Goal: Navigation & Orientation: Find specific page/section

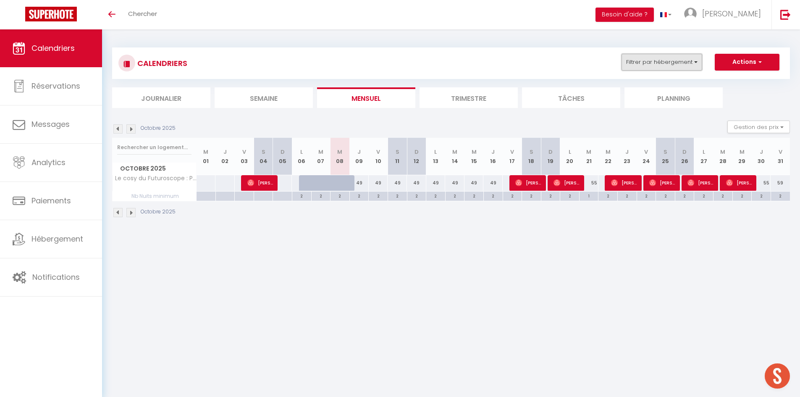
click at [679, 67] on button "Filtrer par hébergement" at bounding box center [662, 62] width 81 height 17
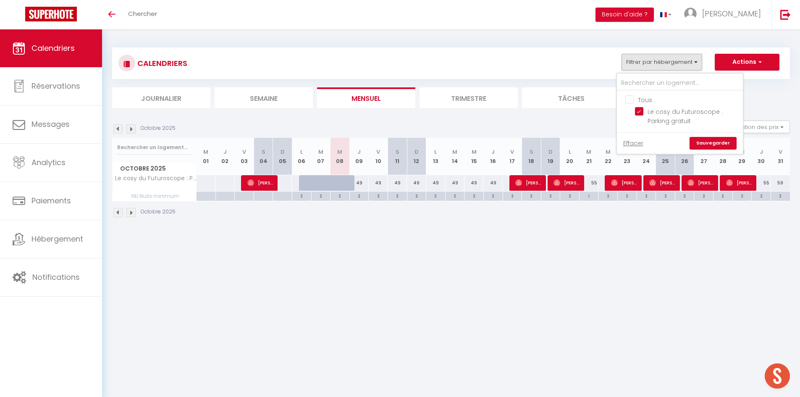
click at [648, 98] on input "Tous" at bounding box center [688, 99] width 126 height 8
checkbox input "true"
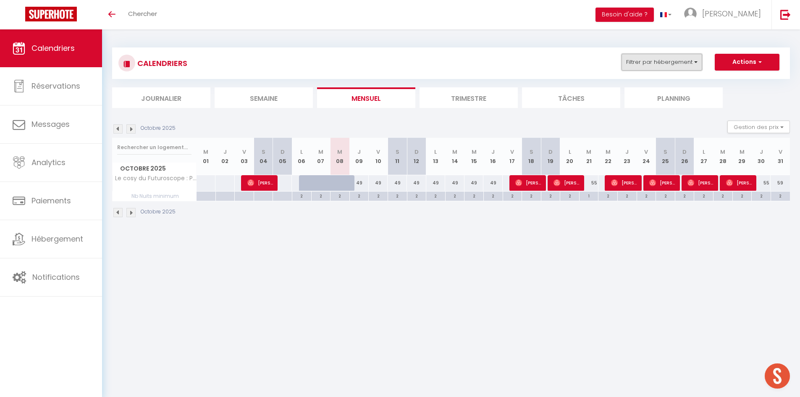
click at [686, 60] on button "Filtrer par hébergement" at bounding box center [662, 62] width 81 height 17
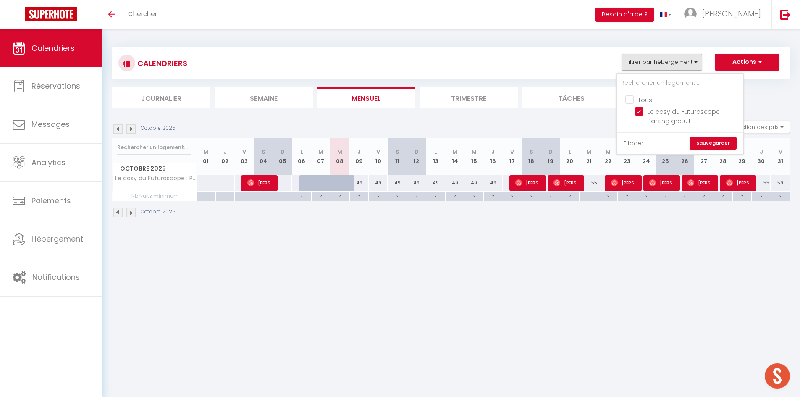
click at [511, 58] on div "CALENDRIERS Filtrer par hébergement Tous Le cosy du Futuroscope : Parking gratu…" at bounding box center [450, 63] width 665 height 19
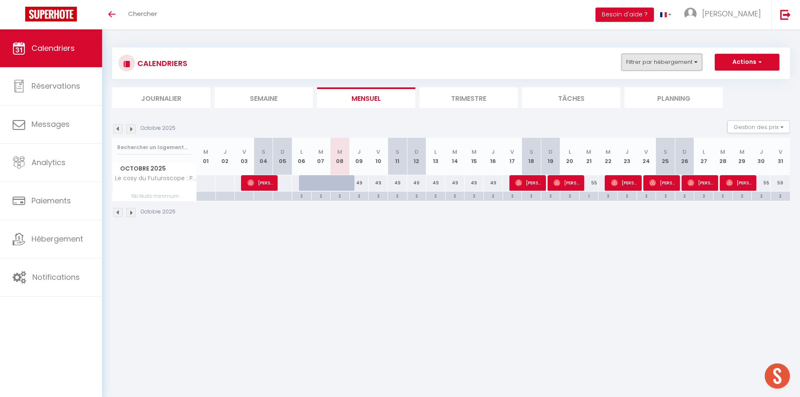
drag, startPoint x: 698, startPoint y: 68, endPoint x: 680, endPoint y: 63, distance: 17.9
click at [698, 67] on button "Filtrer par hébergement" at bounding box center [662, 62] width 81 height 17
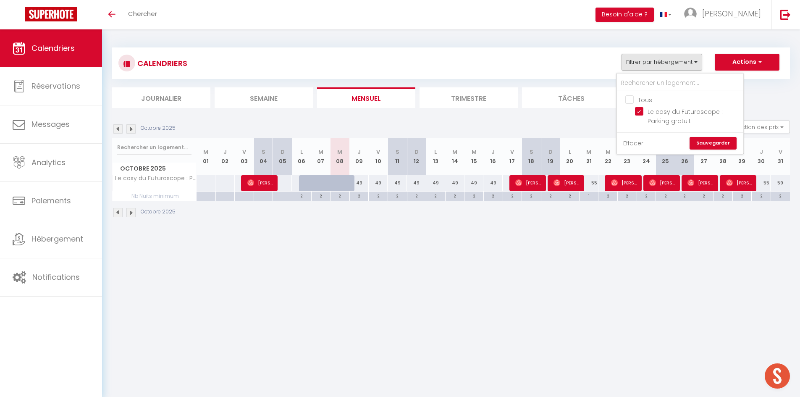
click at [638, 102] on input "Tous" at bounding box center [688, 99] width 126 height 8
checkbox input "true"
click at [707, 145] on link "Sauvegarder" at bounding box center [713, 143] width 47 height 13
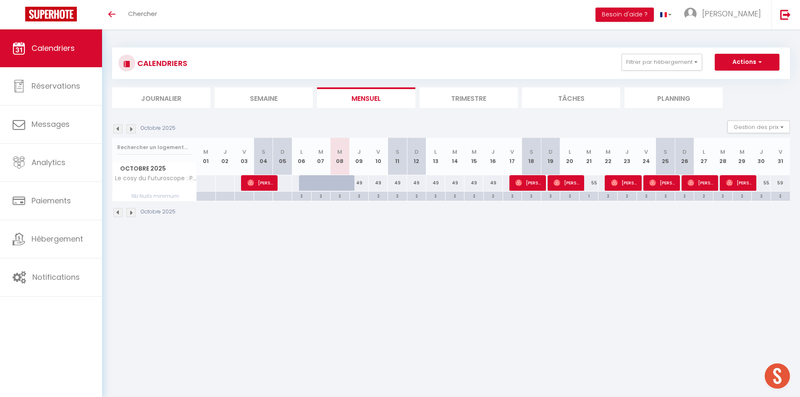
click at [662, 51] on div "CALENDRIERS Filtrer par hébergement Tous Le cosy du Futuroscope : Parking gratu…" at bounding box center [451, 63] width 678 height 32
click at [663, 60] on button "Filtrer par hébergement" at bounding box center [662, 62] width 81 height 17
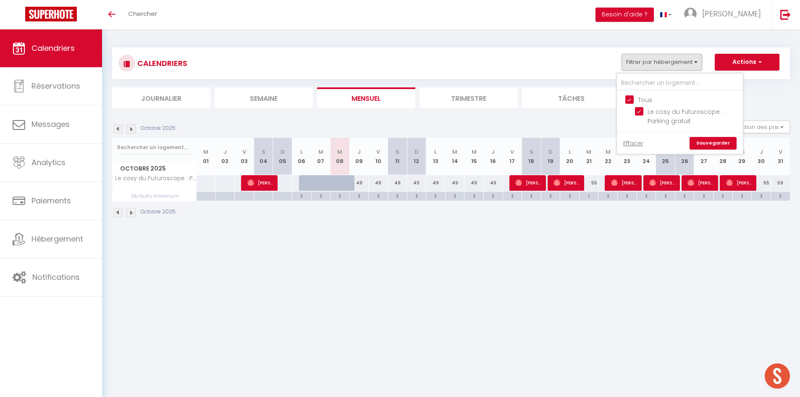
click at [506, 71] on div "CALENDRIERS Filtrer par hébergement Tous Le cosy du Futuroscope : Parking gratu…" at bounding box center [450, 63] width 665 height 19
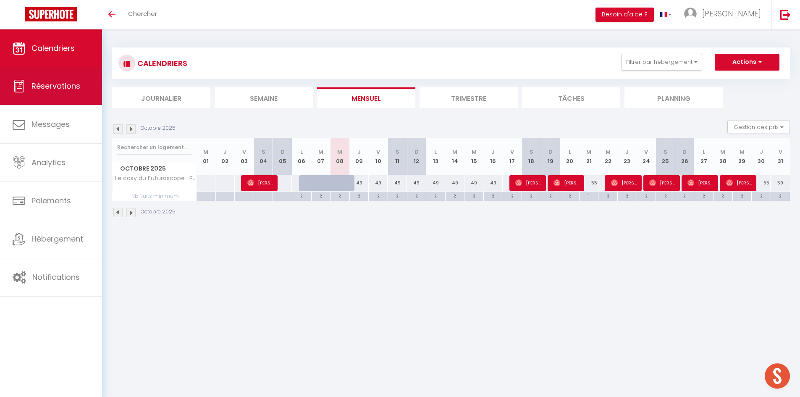
click at [59, 88] on span "Réservations" at bounding box center [56, 86] width 49 height 11
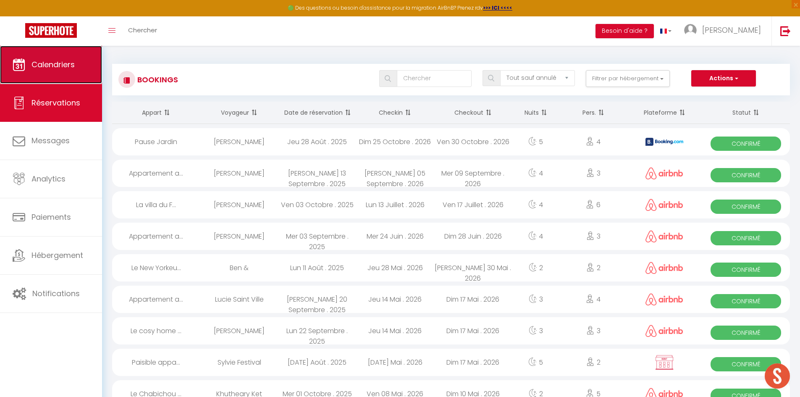
click at [56, 60] on span "Calendriers" at bounding box center [53, 64] width 43 height 11
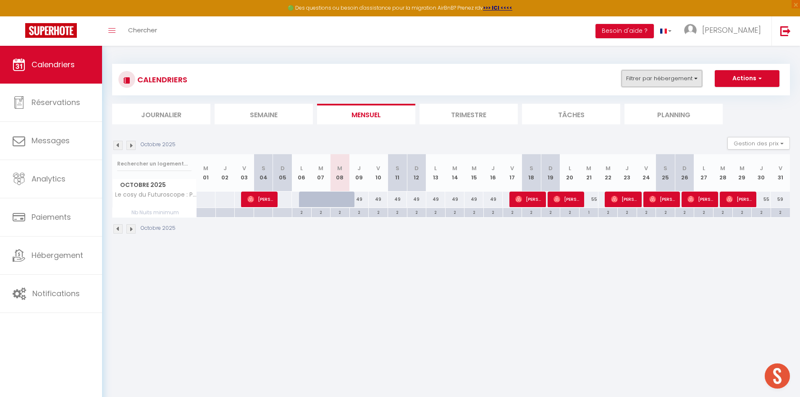
click at [651, 82] on button "Filtrer par hébergement" at bounding box center [662, 78] width 81 height 17
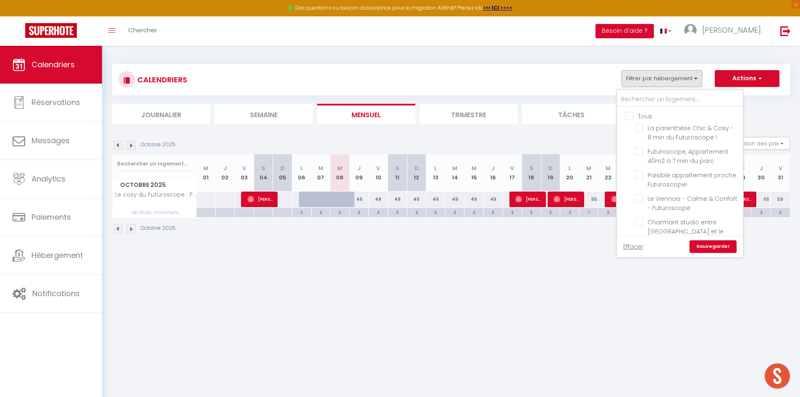
click at [638, 115] on input "Tous" at bounding box center [688, 115] width 126 height 8
checkbox input "true"
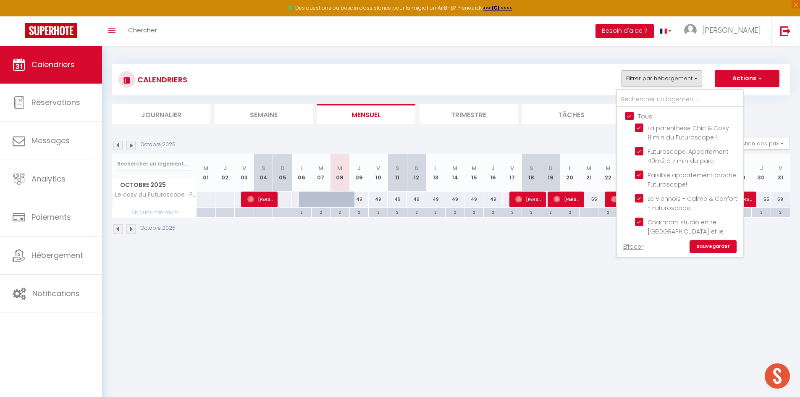
checkbox input "true"
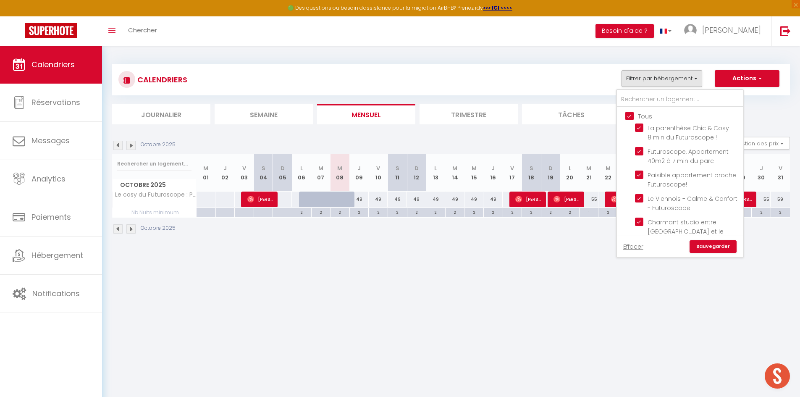
checkbox input "true"
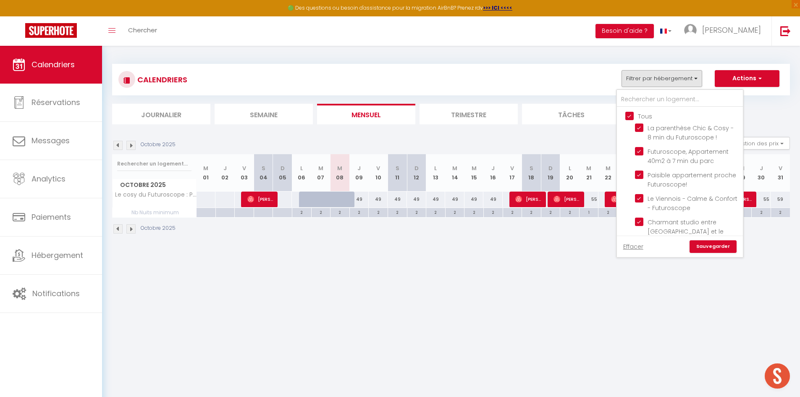
checkbox input "true"
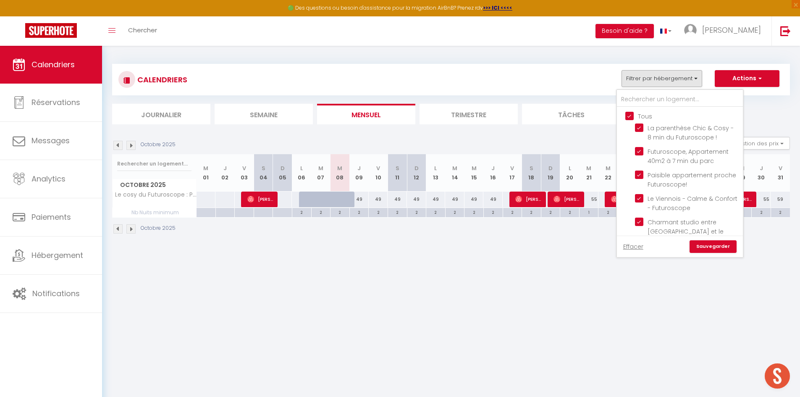
checkbox input "true"
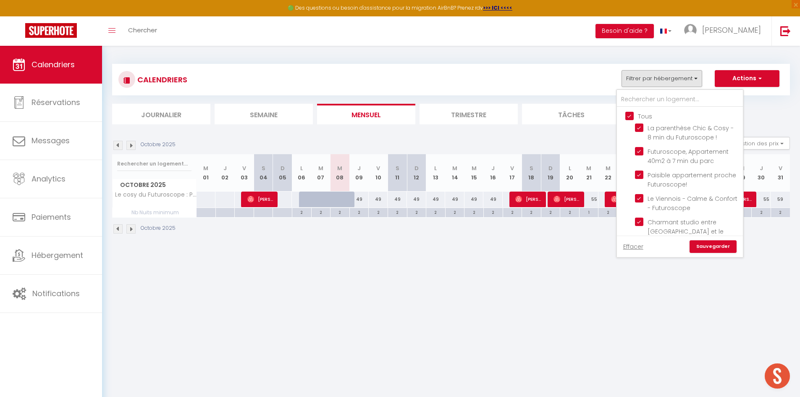
checkbox input "true"
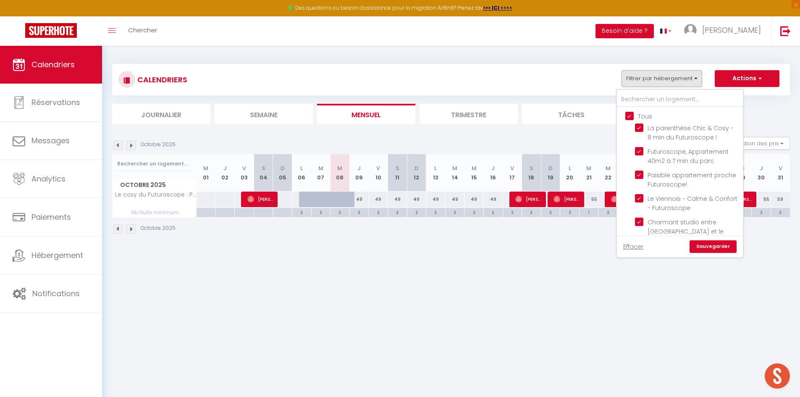
click at [725, 247] on link "Sauvegarder" at bounding box center [713, 246] width 47 height 13
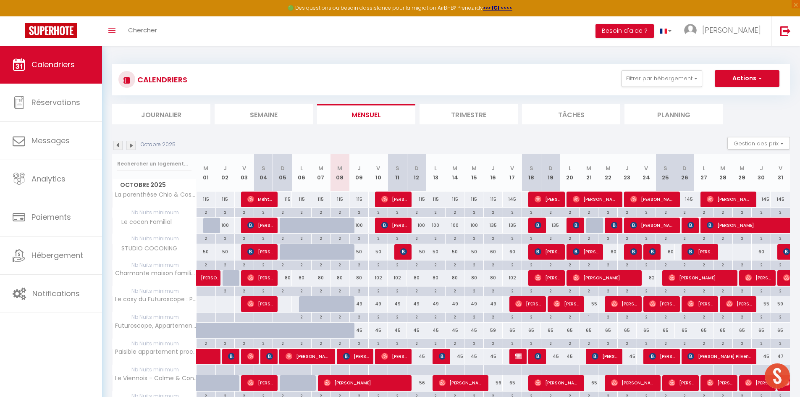
click at [131, 149] on img at bounding box center [130, 145] width 9 height 9
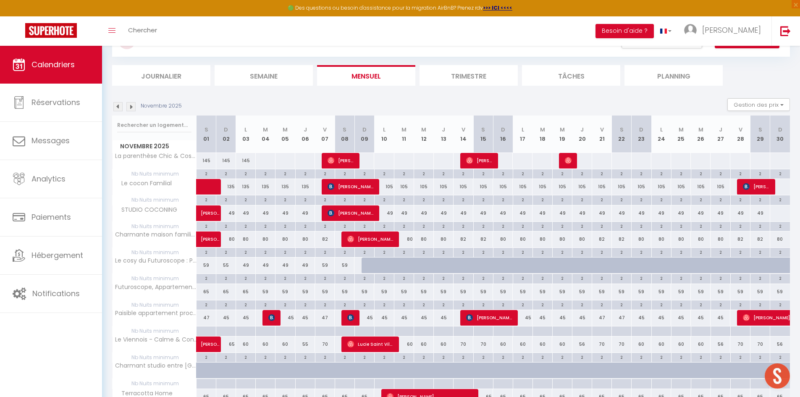
scroll to position [42, 0]
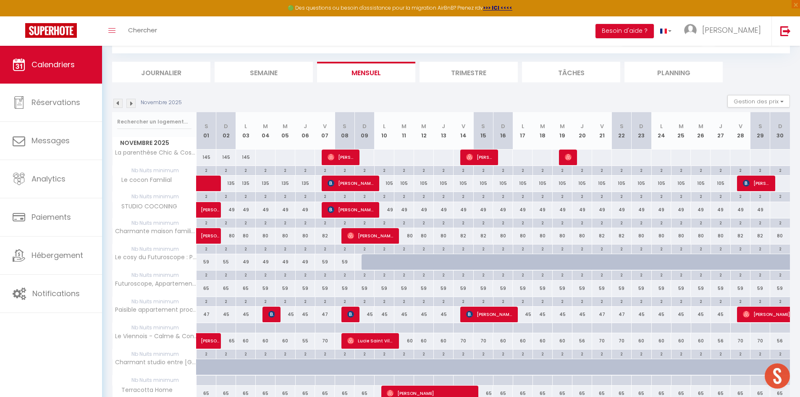
click at [160, 77] on li "Journalier" at bounding box center [161, 72] width 98 height 21
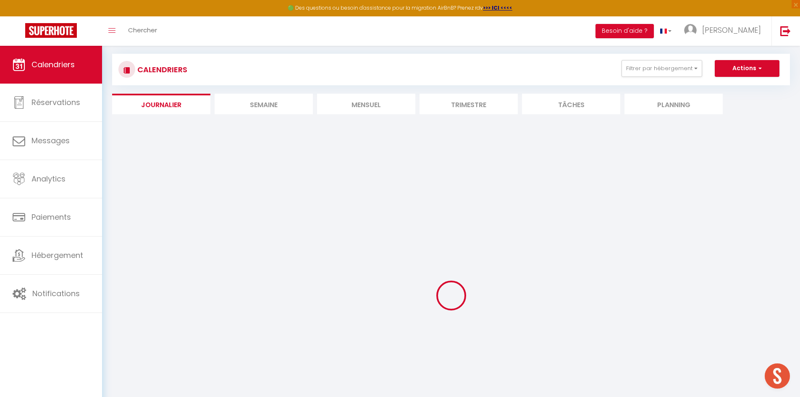
scroll to position [78, 0]
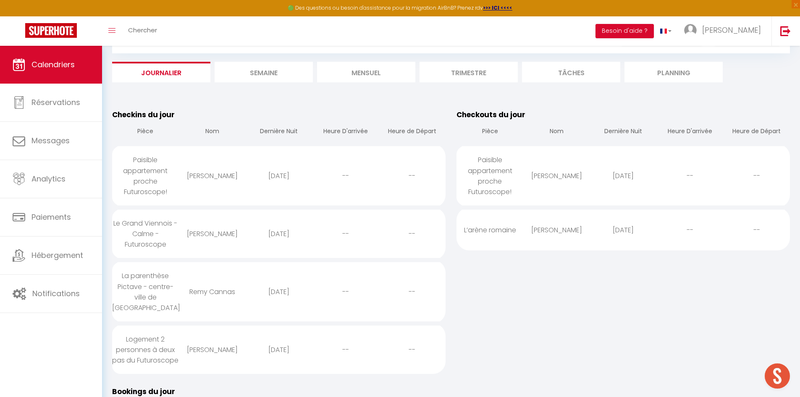
click at [253, 63] on li "Semaine" at bounding box center [264, 72] width 98 height 21
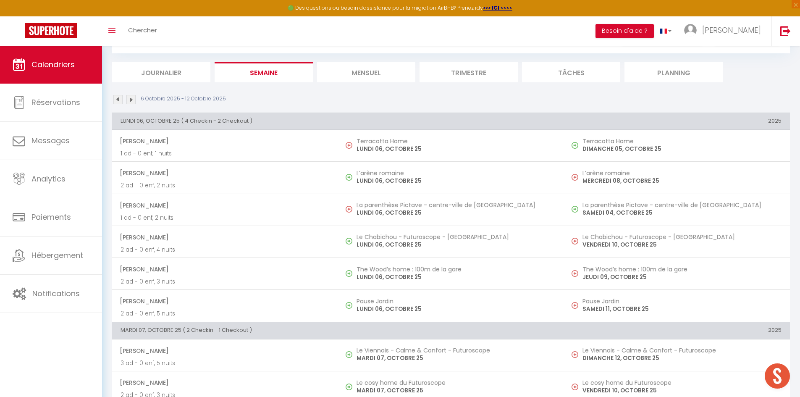
click at [331, 69] on li "Mensuel" at bounding box center [366, 72] width 98 height 21
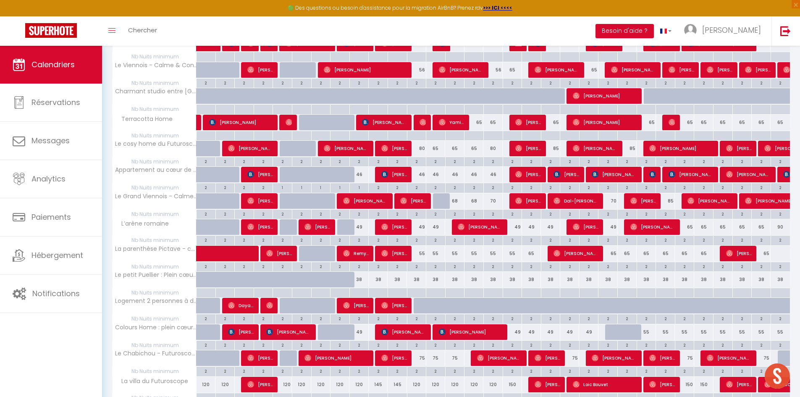
scroll to position [410, 0]
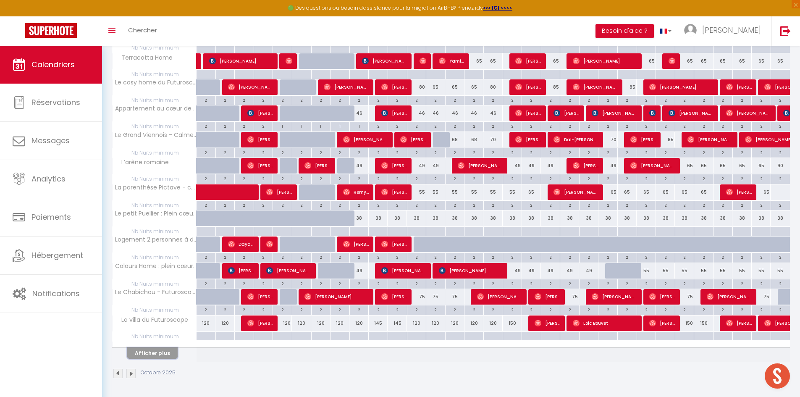
click at [150, 355] on button "Afficher plus" at bounding box center [152, 352] width 50 height 11
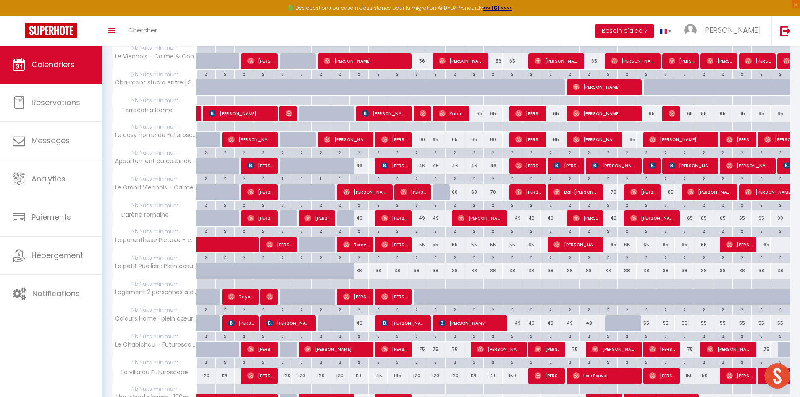
scroll to position [63, 0]
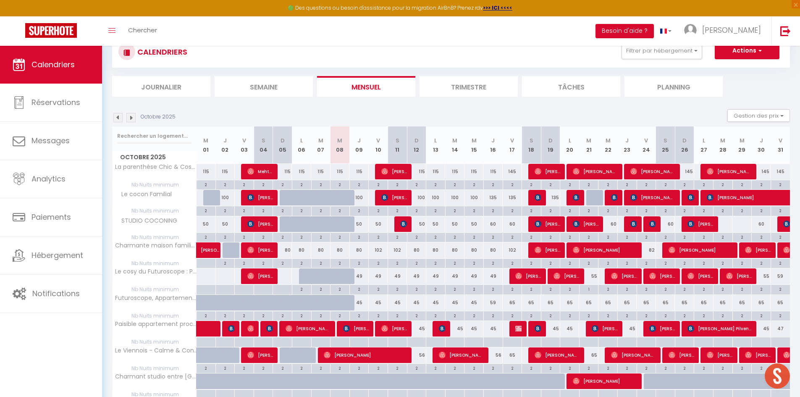
click at [133, 119] on img at bounding box center [130, 117] width 9 height 9
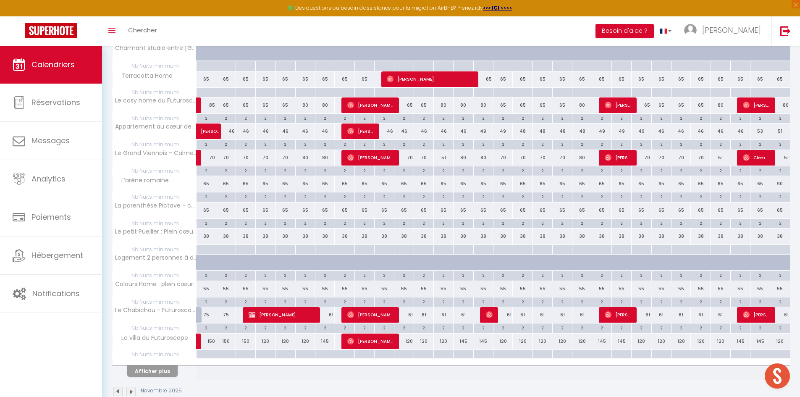
scroll to position [410, 0]
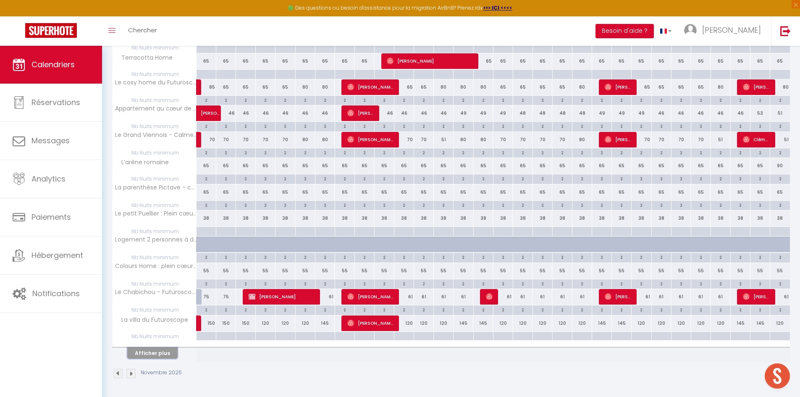
click at [169, 355] on button "Afficher plus" at bounding box center [152, 352] width 50 height 11
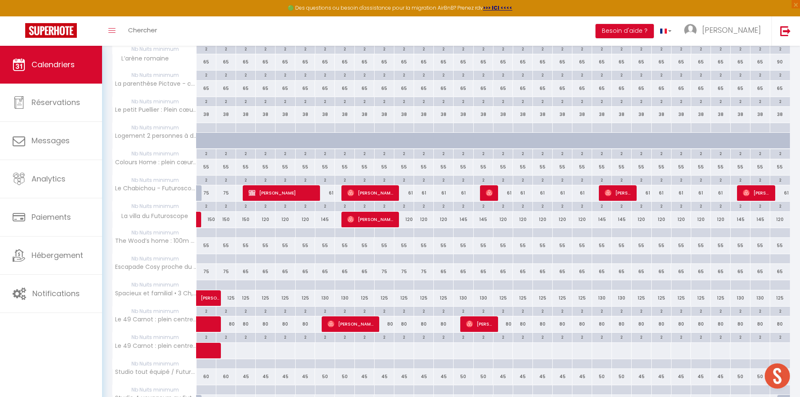
scroll to position [525, 0]
